Goal: Task Accomplishment & Management: Manage account settings

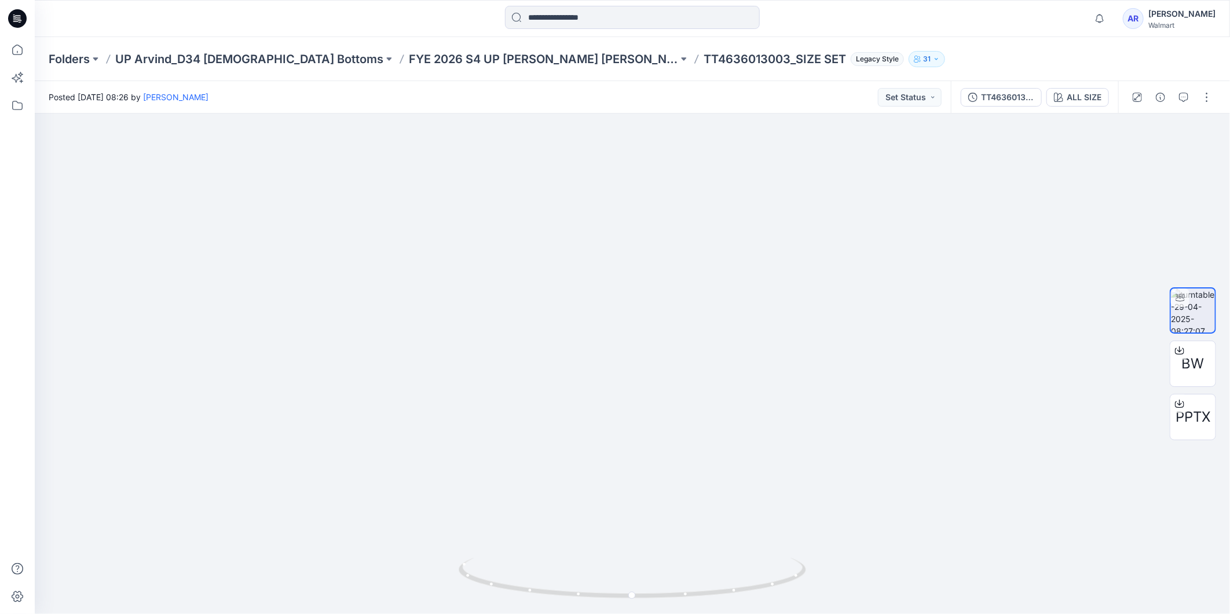
click at [1144, 20] on div "AR" at bounding box center [1133, 18] width 21 height 21
click at [1089, 181] on p "Sign out" at bounding box center [1079, 182] width 31 height 22
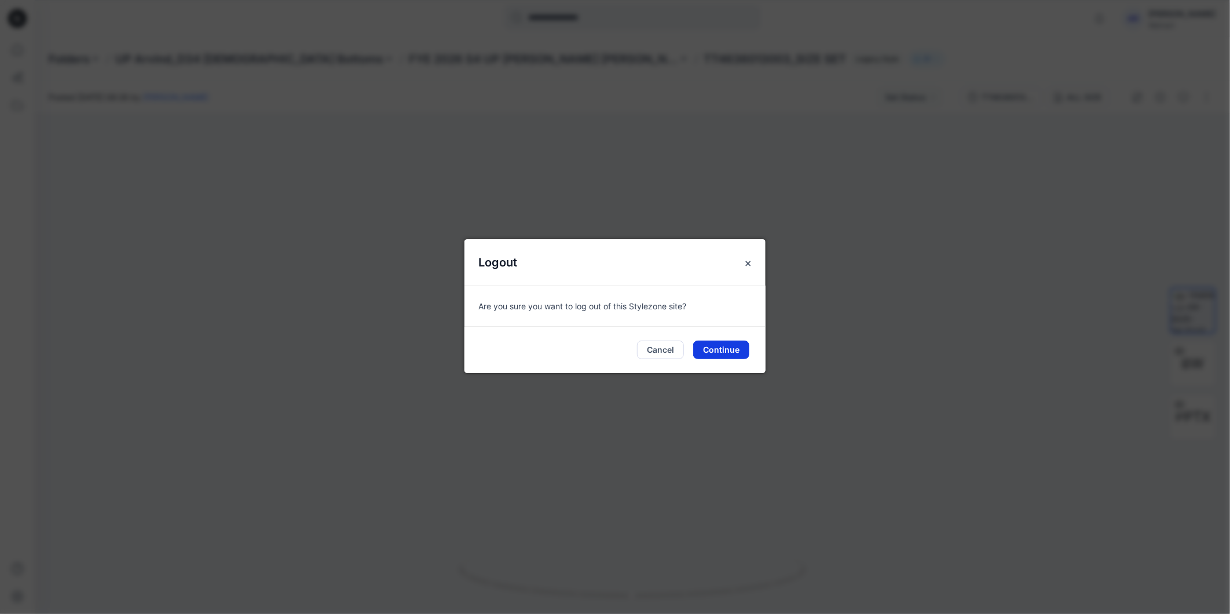
click at [727, 351] on button "Continue" at bounding box center [721, 349] width 56 height 19
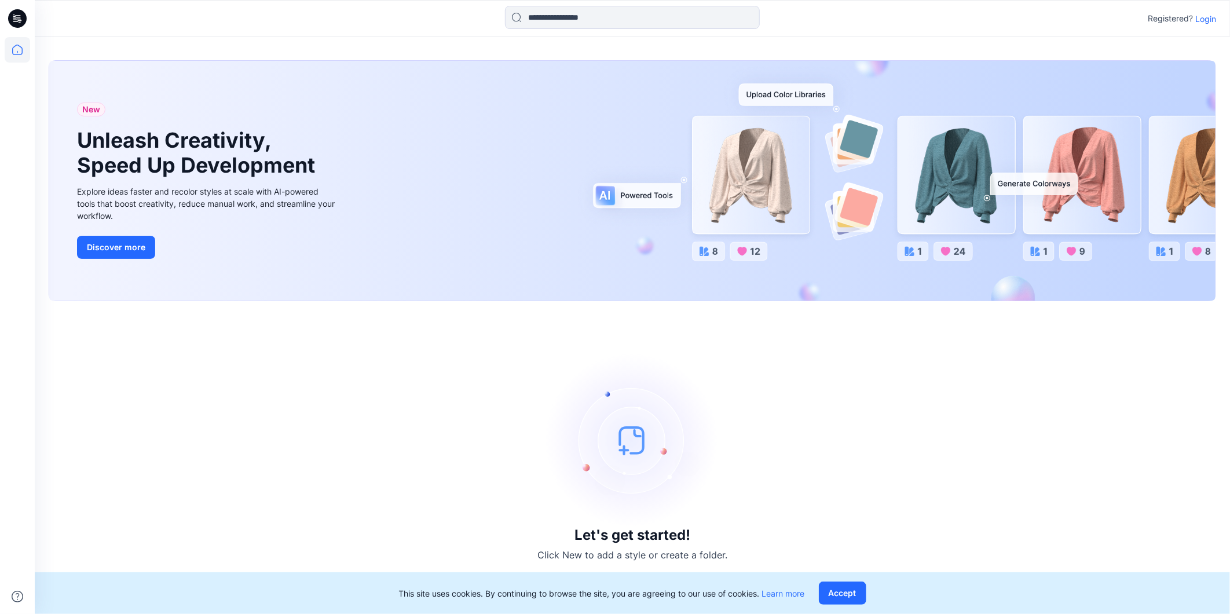
click at [1201, 15] on p "Login" at bounding box center [1205, 19] width 21 height 12
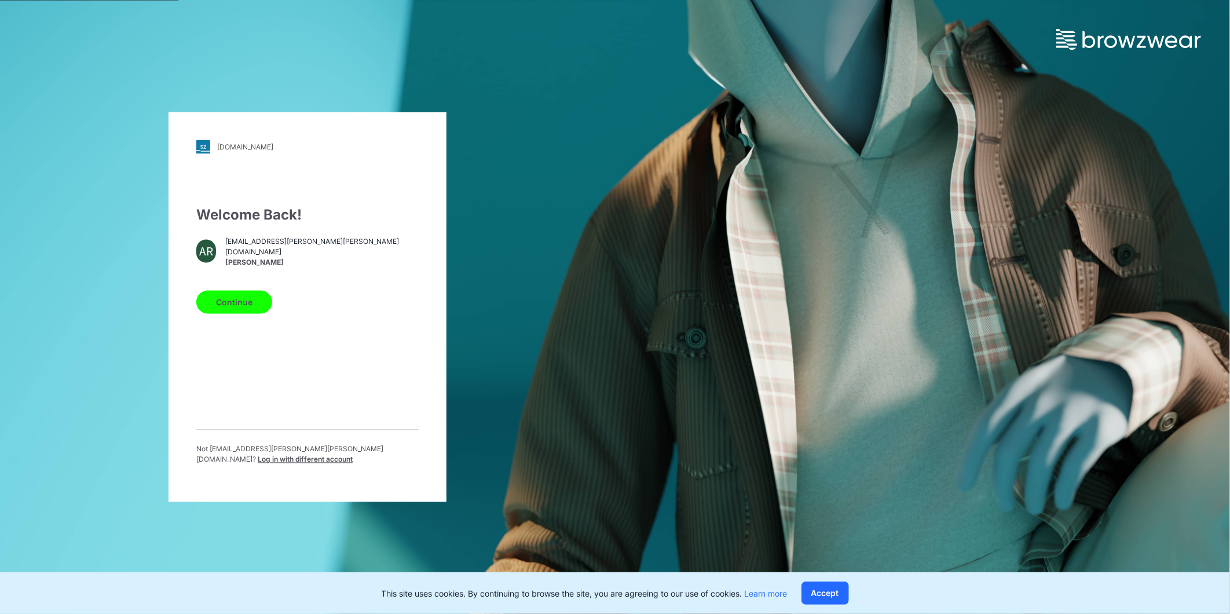
click at [350, 455] on span "Log in with different account" at bounding box center [305, 459] width 95 height 9
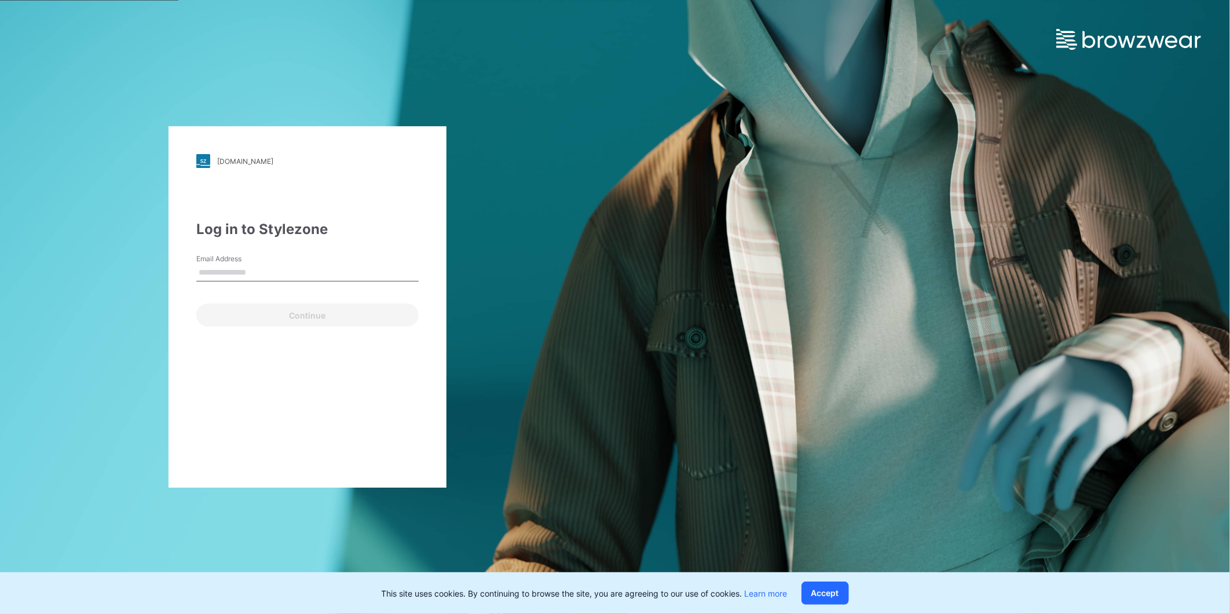
click at [232, 273] on input "Email Address" at bounding box center [307, 272] width 222 height 17
type input "**********"
click at [307, 319] on button "Continue" at bounding box center [307, 314] width 222 height 23
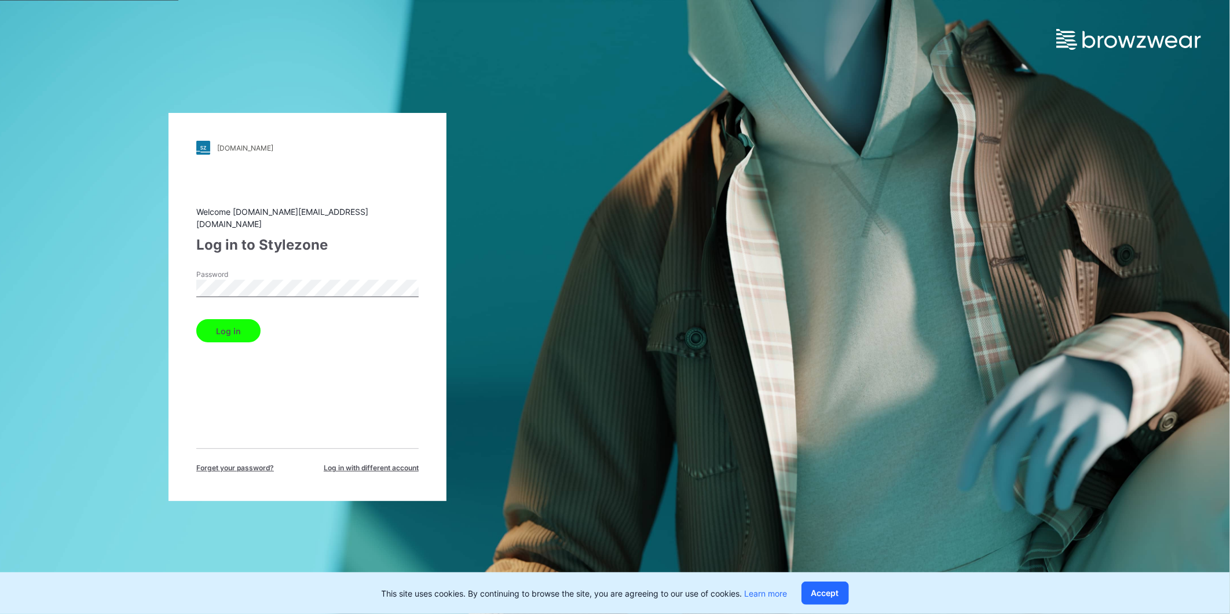
click at [202, 329] on button "Log in" at bounding box center [228, 330] width 64 height 23
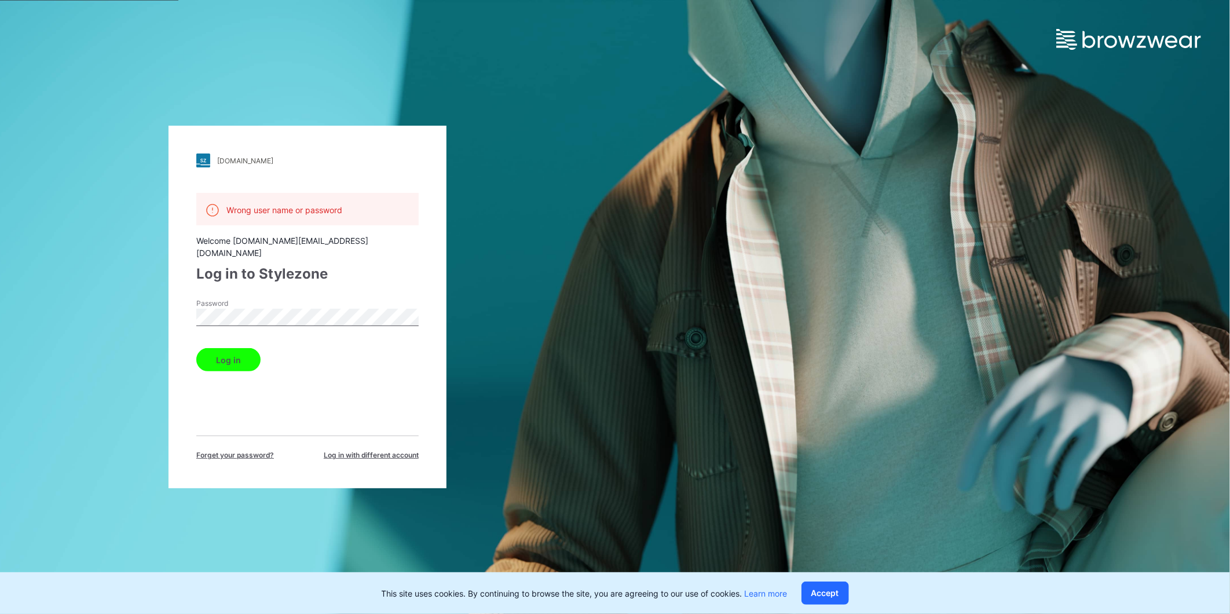
click at [196, 348] on button "Log in" at bounding box center [228, 359] width 64 height 23
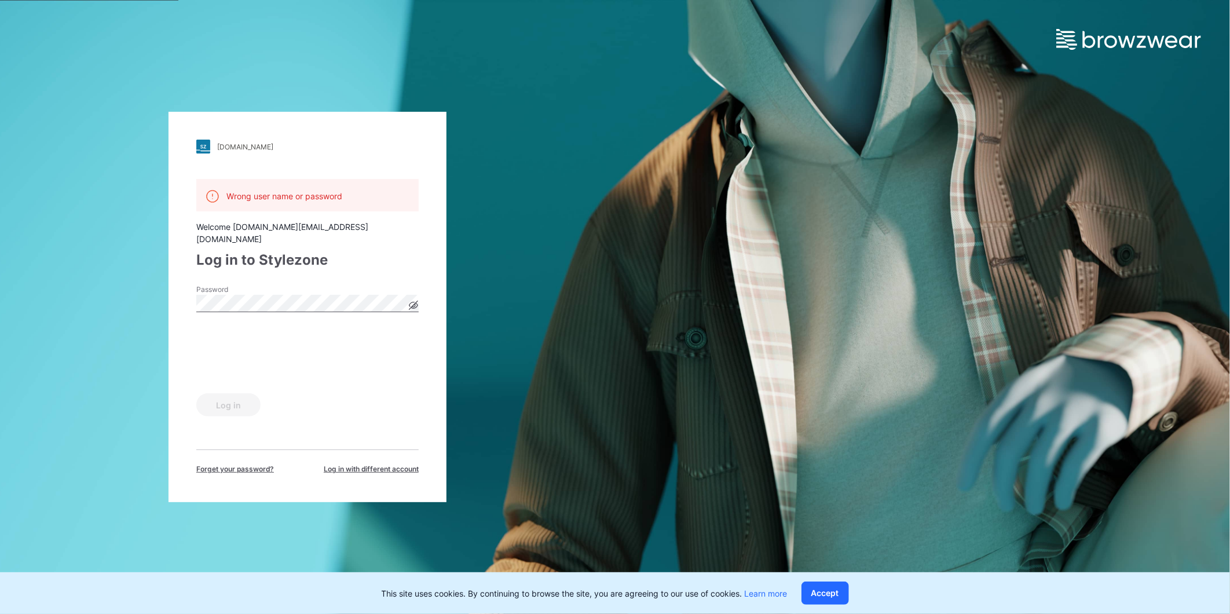
click at [419, 298] on div "walmart.stylezone.com Loading... Wrong user name or password Welcome arun.bm@ar…" at bounding box center [308, 307] width 278 height 390
click at [415, 304] on icon at bounding box center [413, 305] width 3 height 3
click at [307, 418] on div "Wrong user name or password Welcome arun.bm@arvindexports.com Log in to Stylezo…" at bounding box center [307, 326] width 222 height 295
click at [240, 398] on button "Log in" at bounding box center [228, 404] width 64 height 23
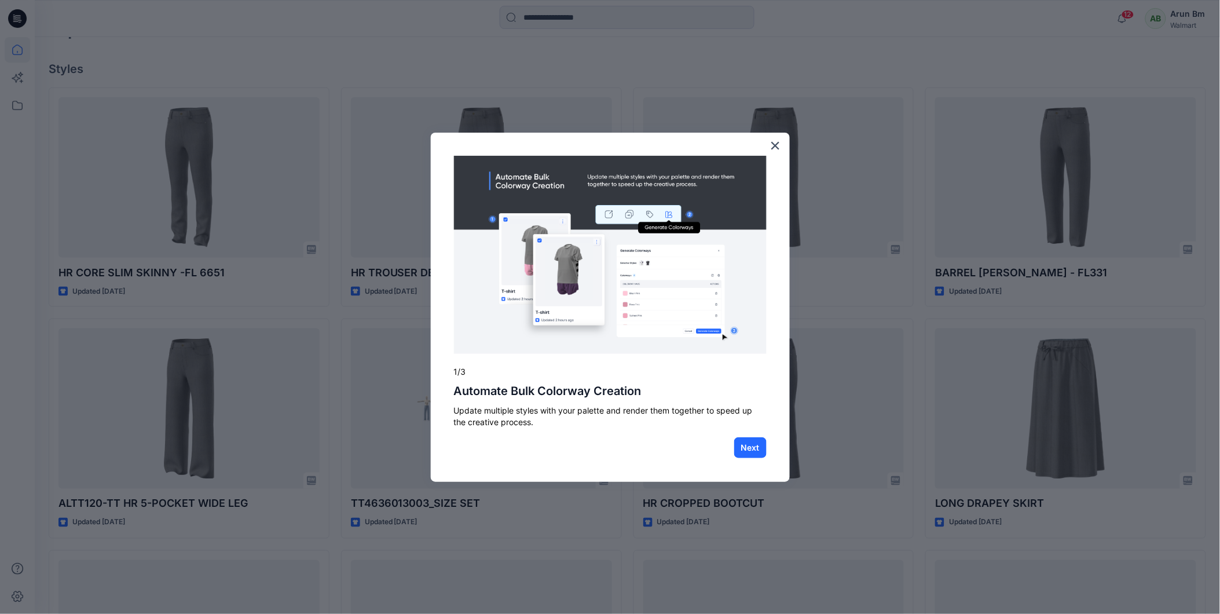
scroll to position [386, 0]
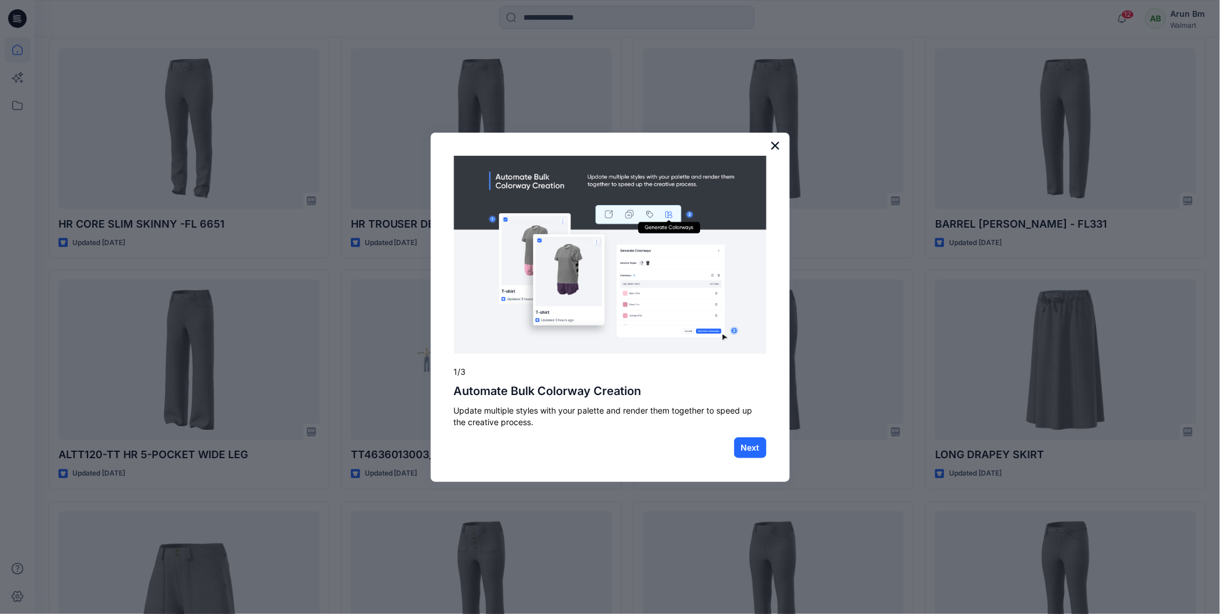
click at [779, 145] on button "×" at bounding box center [775, 145] width 11 height 19
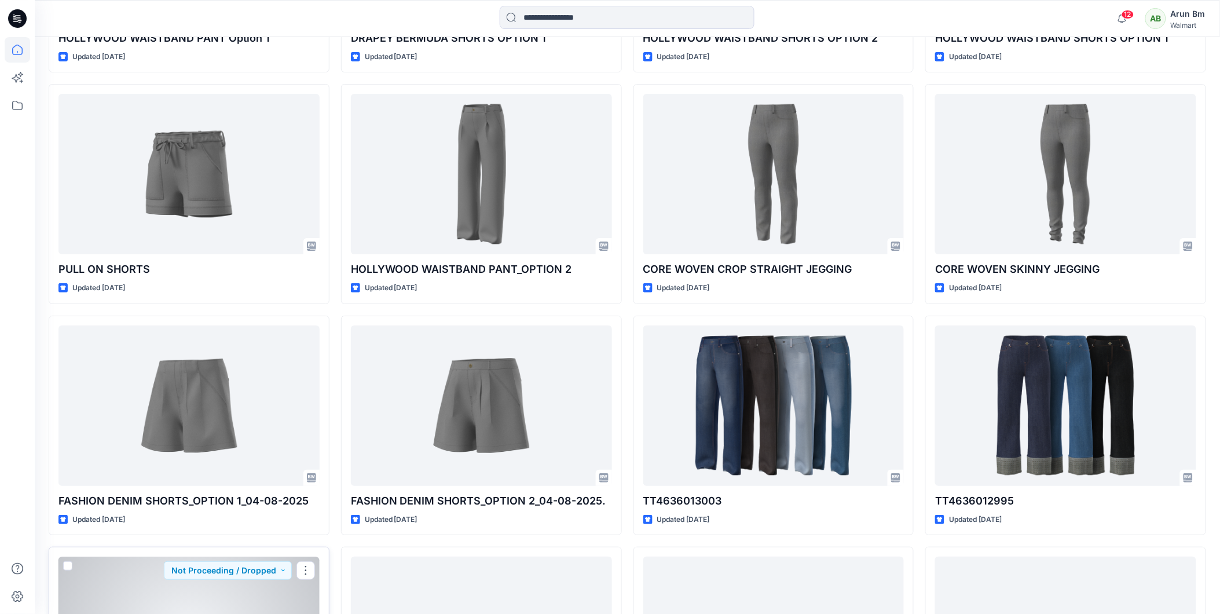
scroll to position [1252, 0]
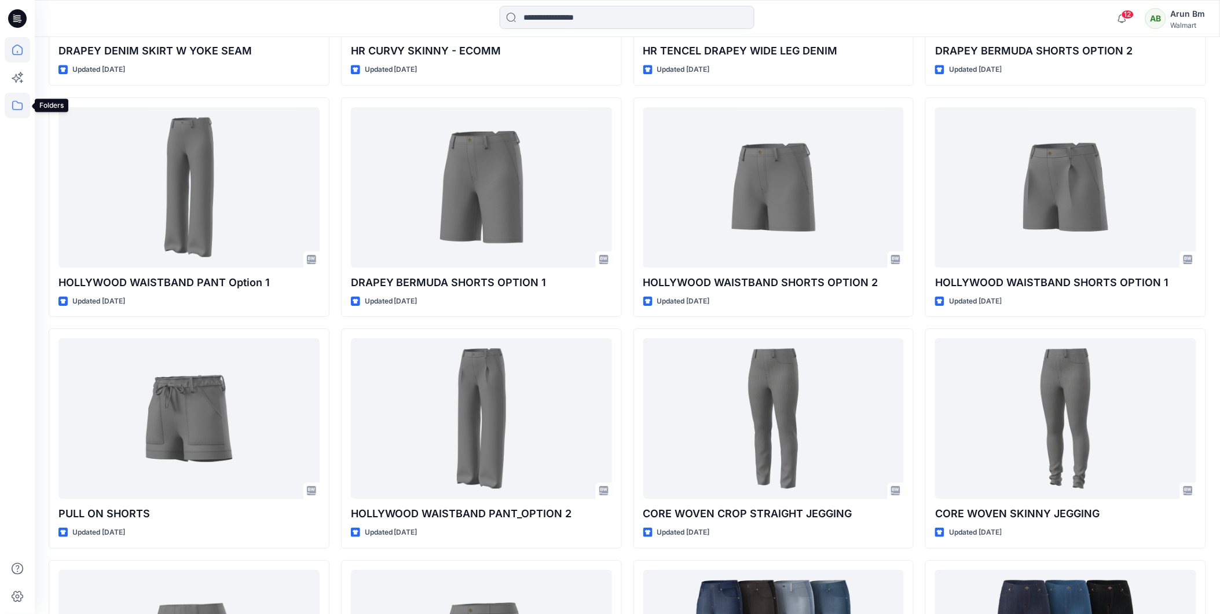
click at [21, 106] on icon at bounding box center [17, 105] width 10 height 9
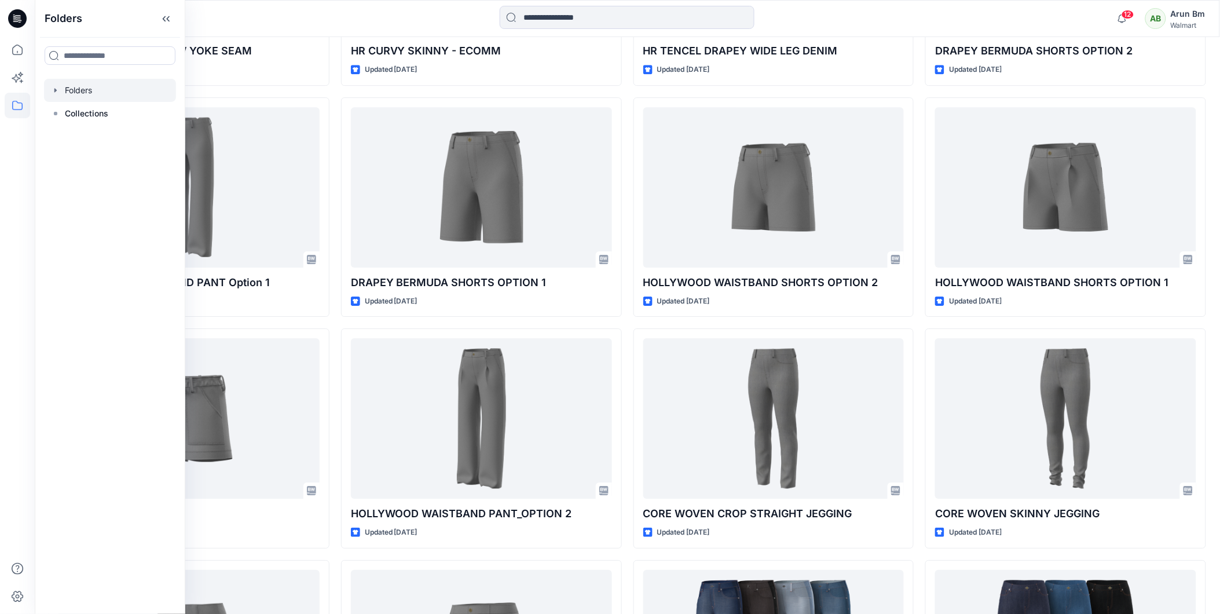
click at [100, 87] on div at bounding box center [110, 90] width 132 height 23
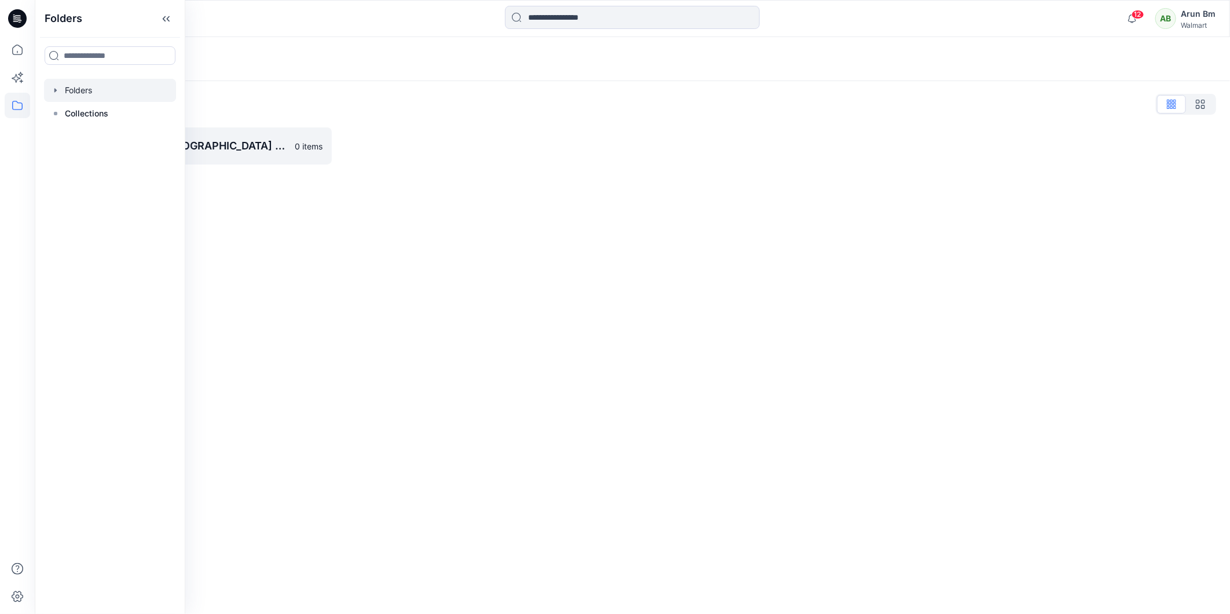
click at [358, 270] on div "Folders Folders List UP Arvind_D34 Ladies Bottoms 0 items" at bounding box center [632, 325] width 1195 height 577
click at [240, 154] on link "UP Arvind_D34 Ladies Bottoms 0 items" at bounding box center [190, 145] width 283 height 37
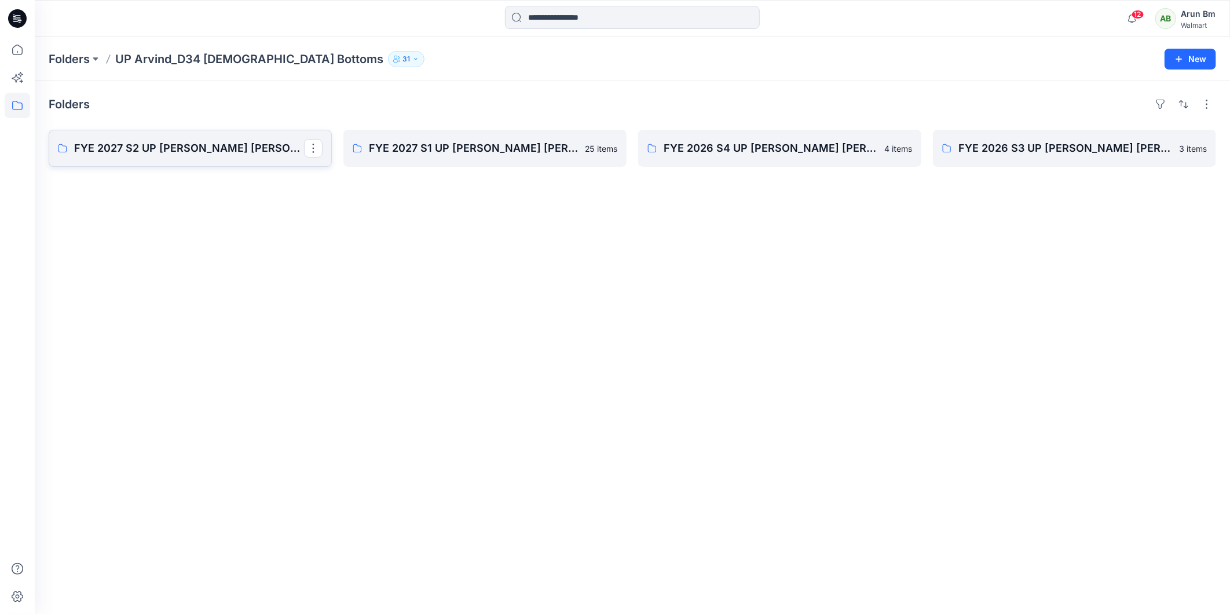
click at [197, 151] on p "FYE 2027 S2 UP Arvind Missy Bottoms" at bounding box center [189, 148] width 230 height 16
click at [516, 156] on p "FYE 2027 S1 UP Arvind Missy Bottoms" at bounding box center [484, 148] width 230 height 16
click at [771, 160] on link "FYE 2026 S4 UP [PERSON_NAME] [PERSON_NAME]" at bounding box center [779, 148] width 283 height 37
click at [1079, 135] on link "FYE 2026 S3 UP Arvind Missy Bottoms" at bounding box center [1074, 148] width 283 height 37
click at [1131, 16] on icon "button" at bounding box center [1132, 18] width 22 height 23
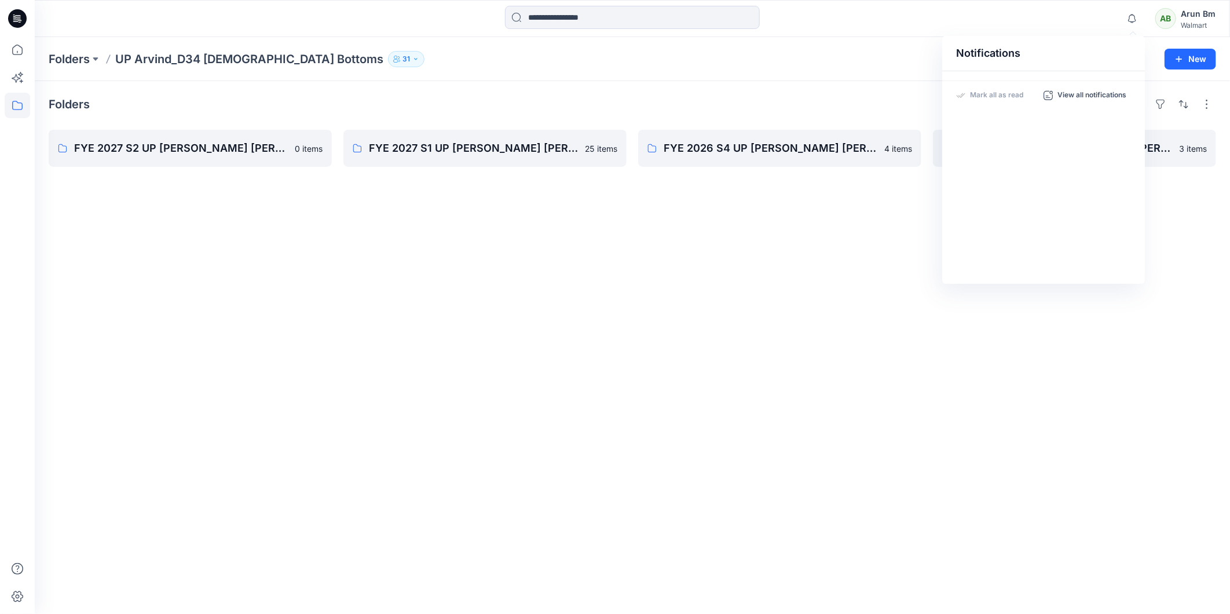
drag, startPoint x: 852, startPoint y: 236, endPoint x: 1091, endPoint y: 108, distance: 270.4
click at [852, 236] on div "Folders FYE 2027 S2 UP Arvind Missy Bottoms 0 items FYE 2027 S1 UP Arvind Missy…" at bounding box center [632, 347] width 1195 height 533
click at [1173, 22] on div "AB" at bounding box center [1165, 18] width 21 height 21
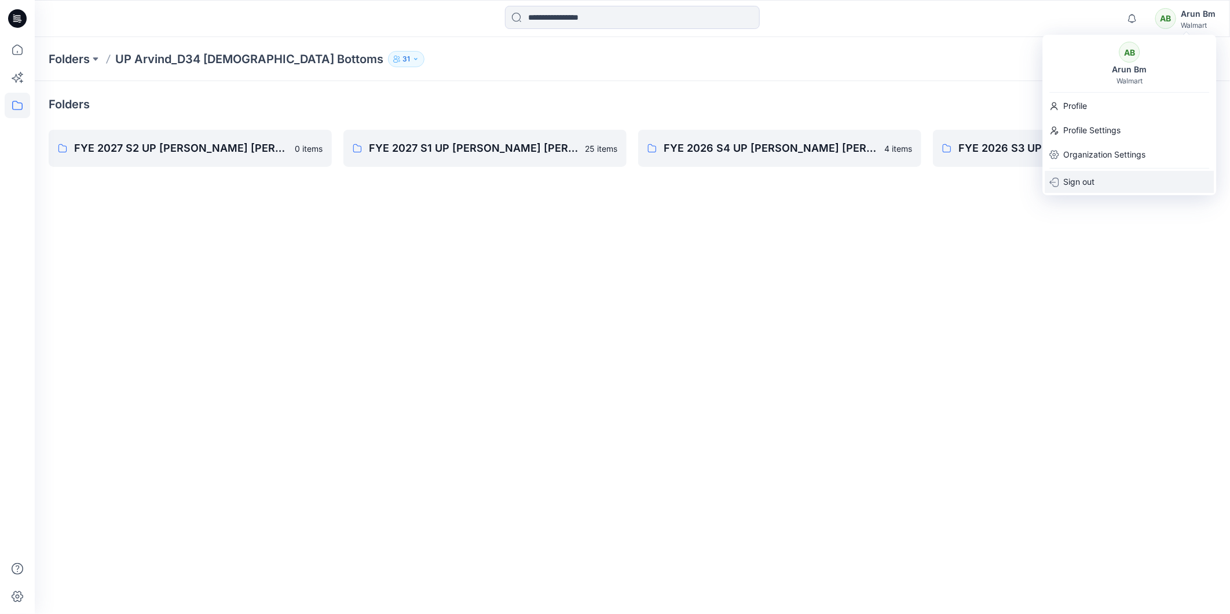
click at [1105, 182] on div "Sign out" at bounding box center [1129, 182] width 169 height 22
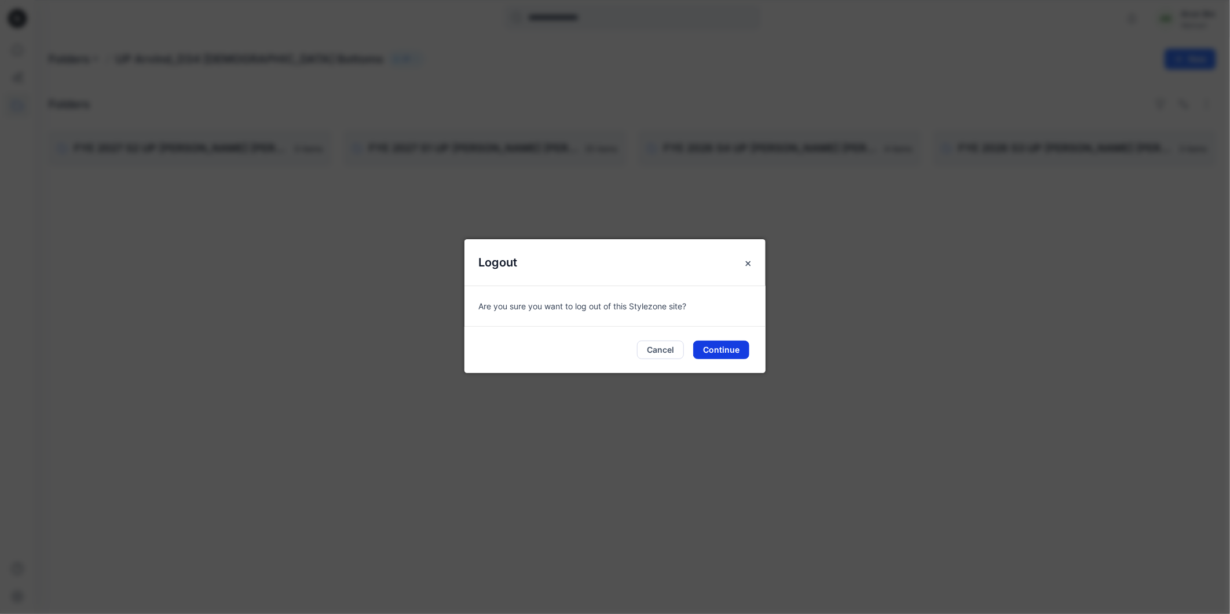
click at [737, 350] on button "Continue" at bounding box center [721, 349] width 56 height 19
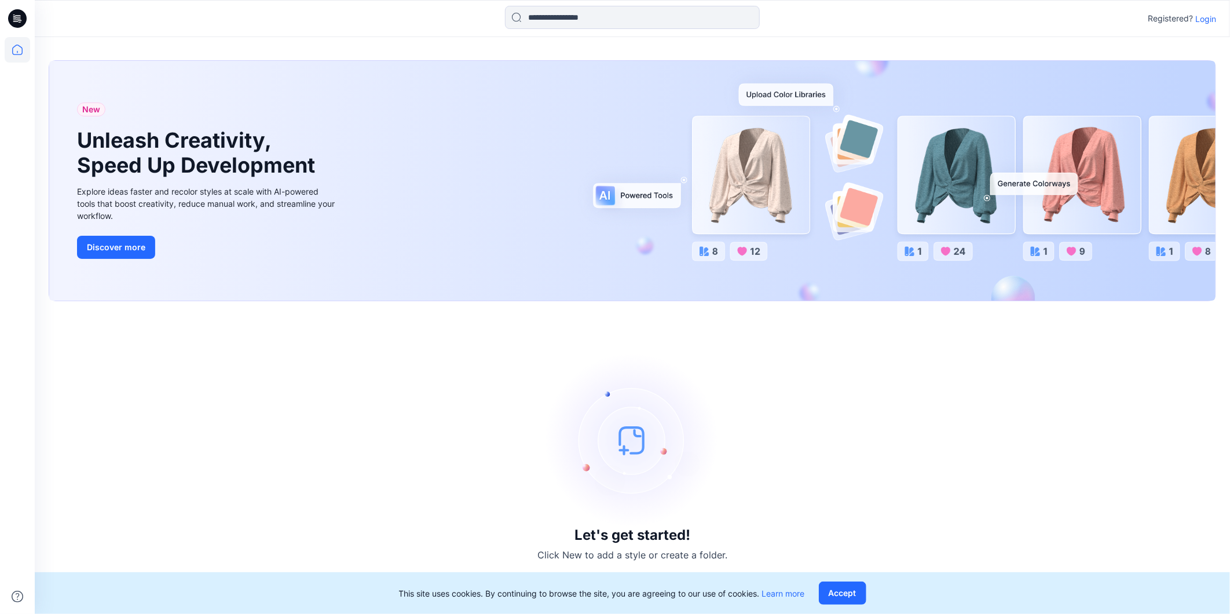
click at [1203, 20] on p "Login" at bounding box center [1205, 19] width 21 height 12
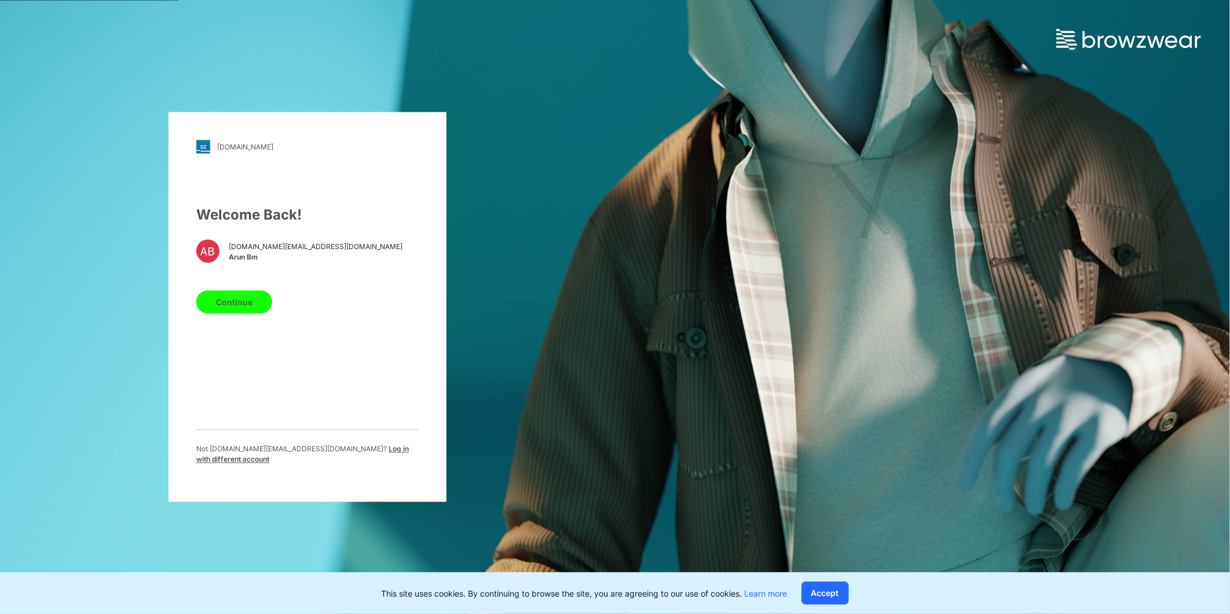
click at [380, 456] on span "Log in with different account" at bounding box center [302, 454] width 213 height 19
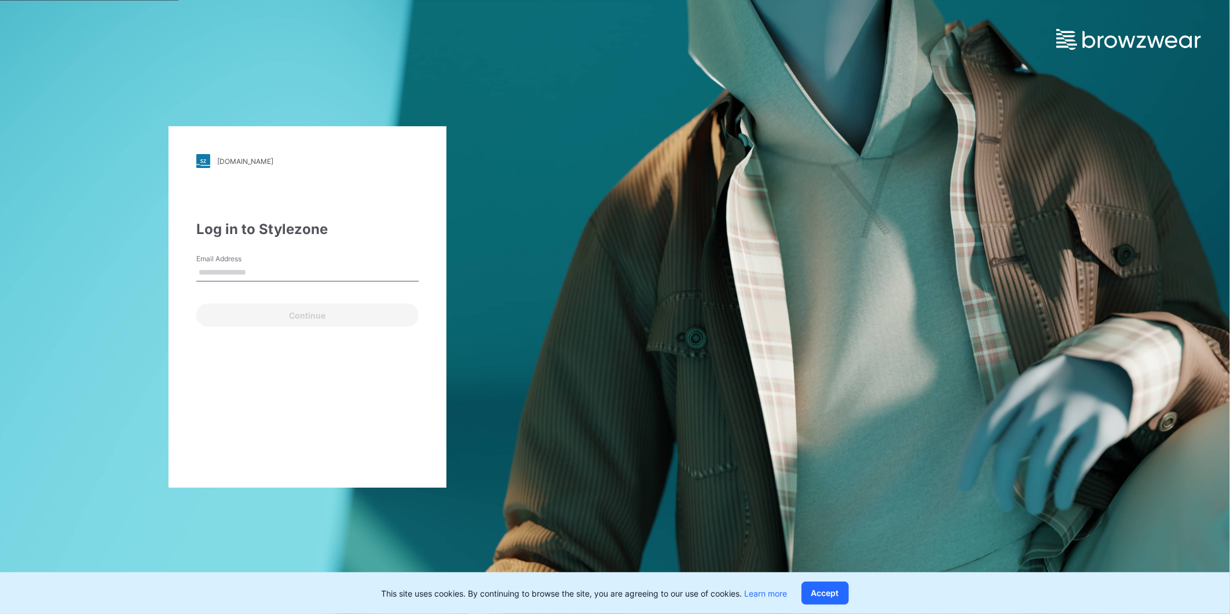
click at [253, 270] on input "Email Address" at bounding box center [307, 272] width 222 height 17
click at [315, 278] on input "**********" at bounding box center [307, 272] width 222 height 17
type input "*"
click at [307, 279] on input "Email Address" at bounding box center [307, 272] width 222 height 17
type input "**********"
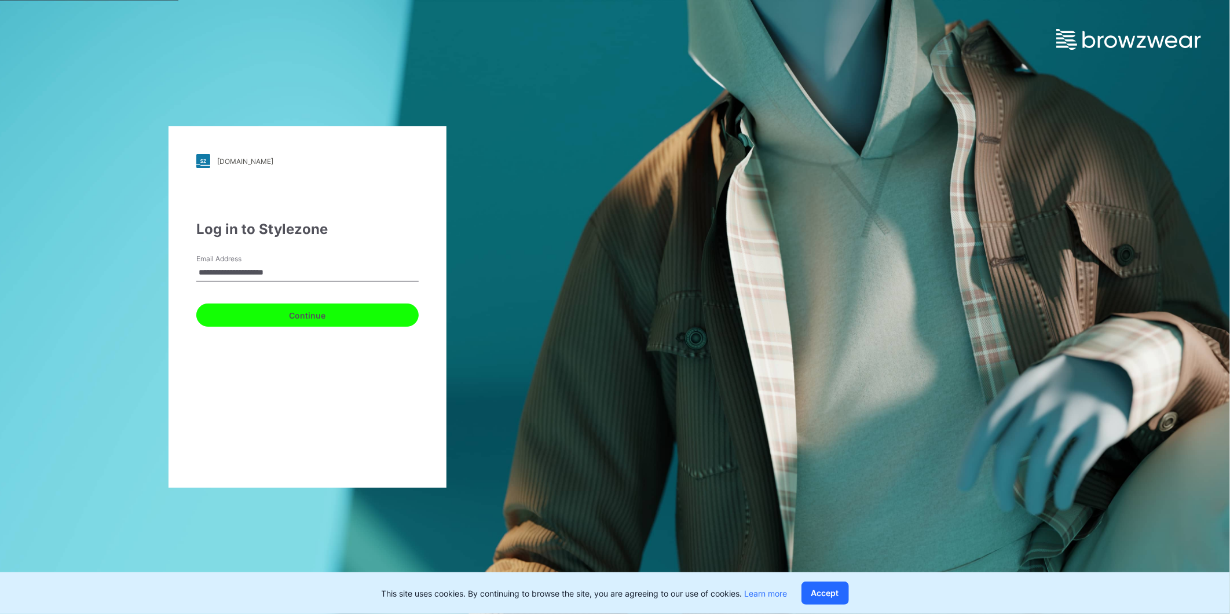
click at [301, 310] on button "Continue" at bounding box center [307, 314] width 222 height 23
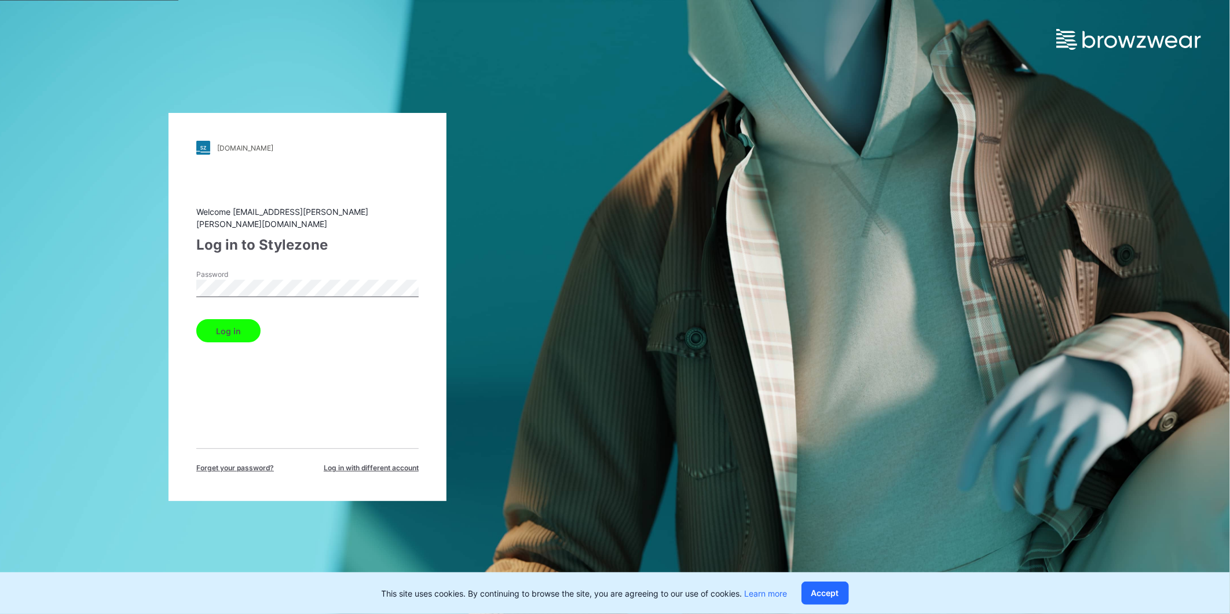
click at [223, 326] on button "Log in" at bounding box center [228, 330] width 64 height 23
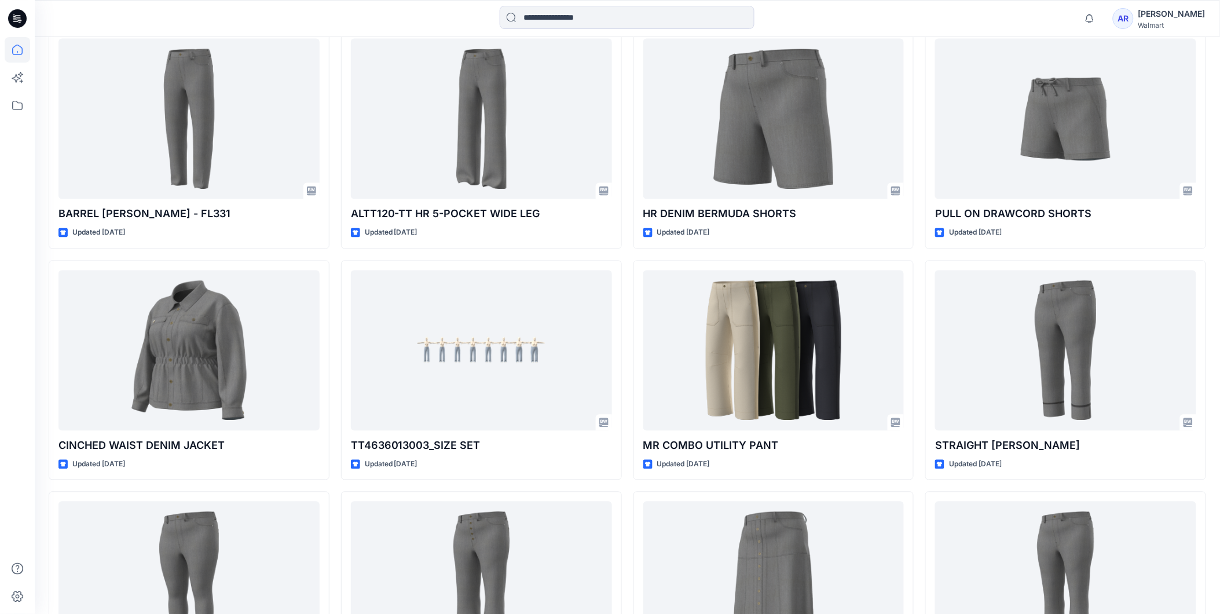
scroll to position [643, 0]
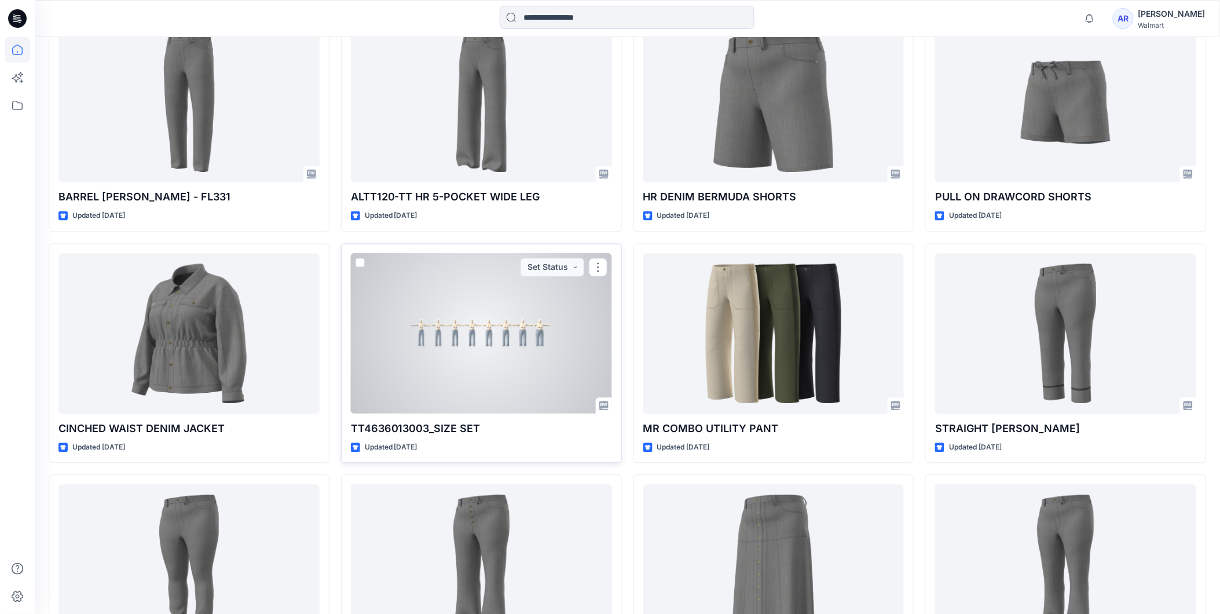
click at [511, 345] on div at bounding box center [481, 334] width 261 height 160
